Goal: Transaction & Acquisition: Purchase product/service

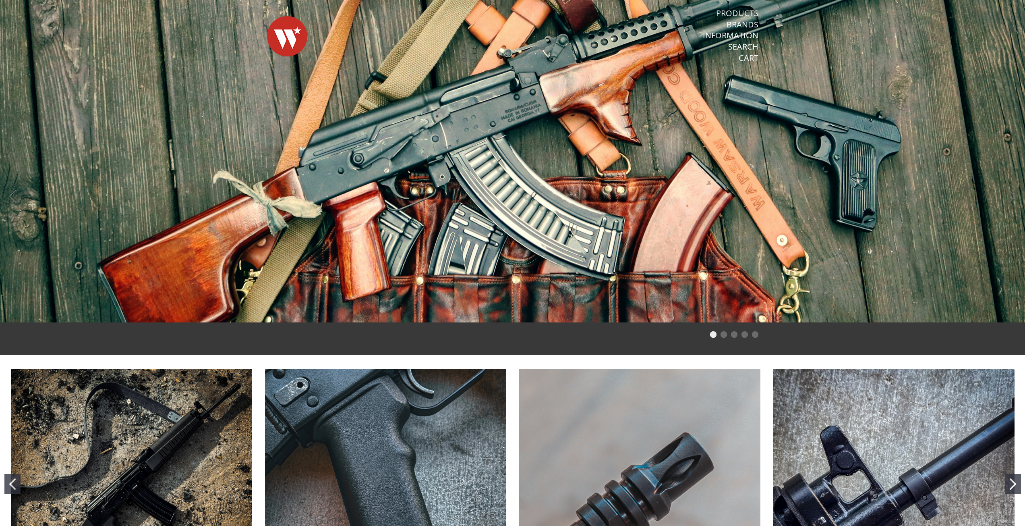
click at [740, 13] on link "Products" at bounding box center [737, 13] width 42 height 10
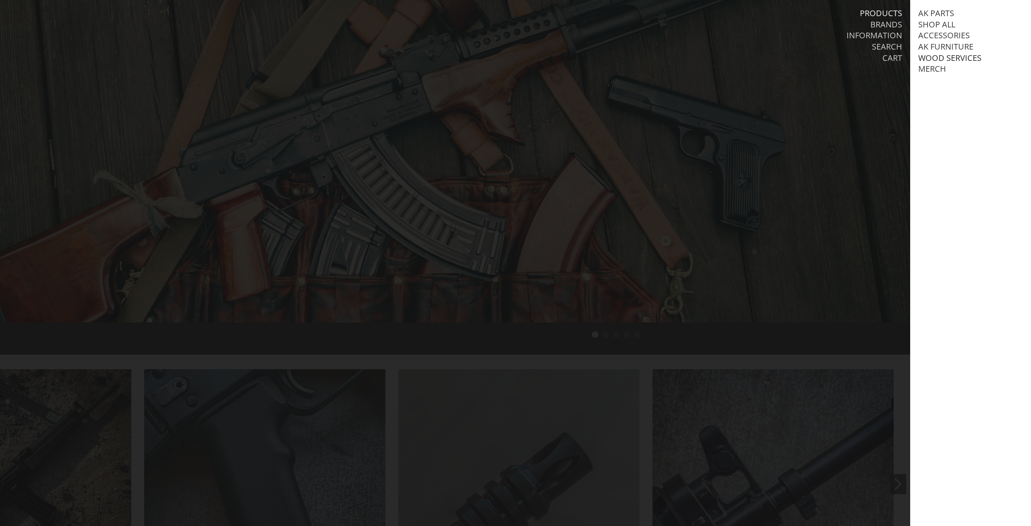
click at [946, 58] on link "Wood Services" at bounding box center [949, 58] width 63 height 10
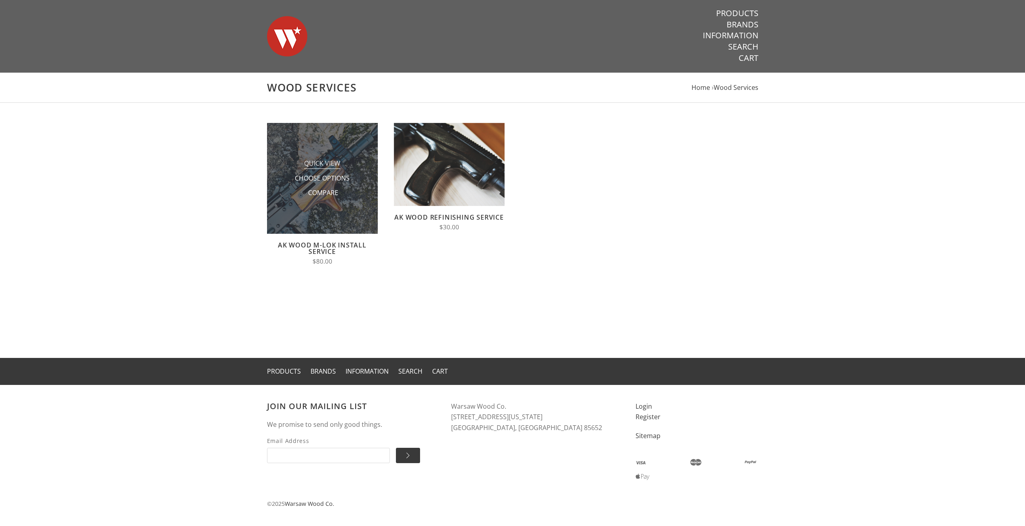
click at [331, 163] on span "Quick View" at bounding box center [322, 164] width 36 height 10
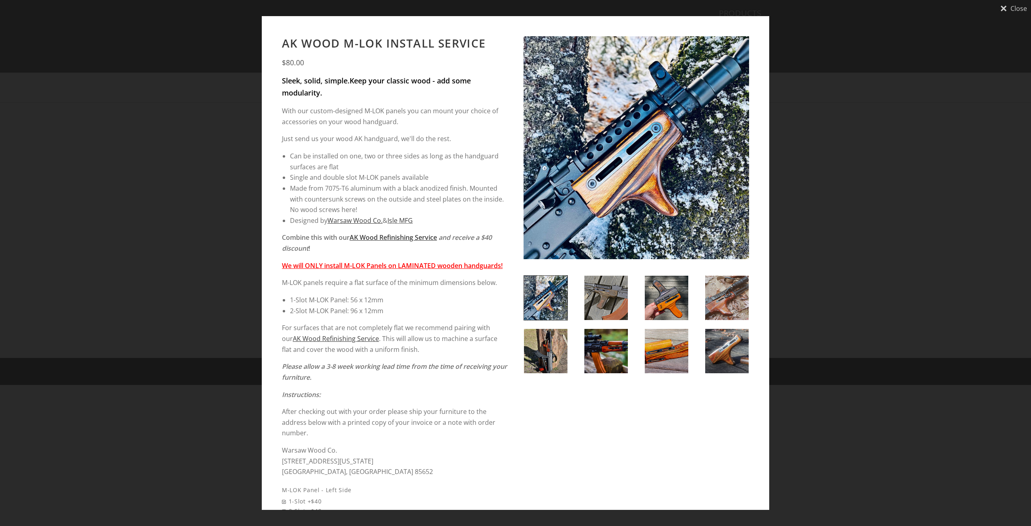
click at [140, 116] on div "Close AK Wood M-LOK Install Service $80.00 Sleek, solid, simple. Keep your clas…" at bounding box center [515, 263] width 1031 height 526
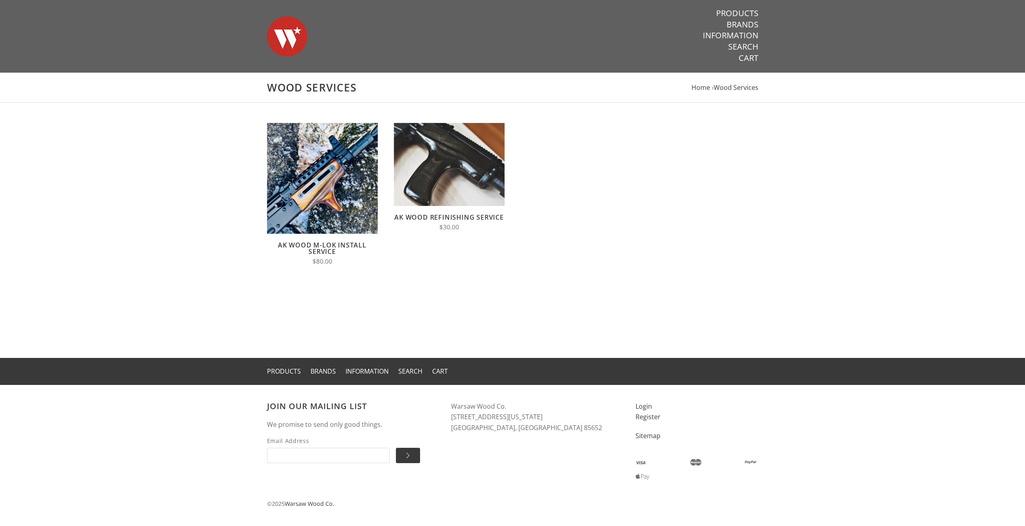
click at [303, 246] on link "AK Wood M-LOK Install Service" at bounding box center [322, 247] width 89 height 15
